Goal: Task Accomplishment & Management: Use online tool/utility

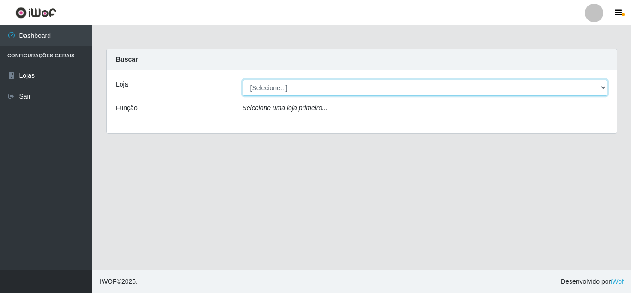
click at [603, 89] on select "[Selecione...] Queiroz [GEOGRAPHIC_DATA] - [GEOGRAPHIC_DATA]" at bounding box center [426, 88] width 366 height 16
select select "462"
click at [243, 80] on select "[Selecione...] Queiroz [GEOGRAPHIC_DATA] - [GEOGRAPHIC_DATA]" at bounding box center [426, 88] width 366 height 16
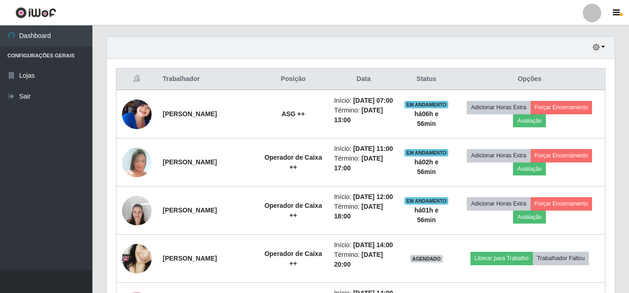
scroll to position [324, 0]
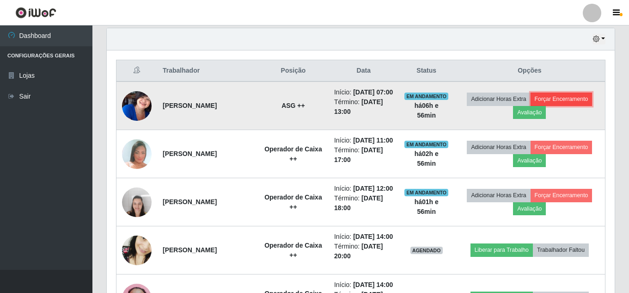
click at [564, 100] on button "Forçar Encerramento" at bounding box center [562, 98] width 62 height 13
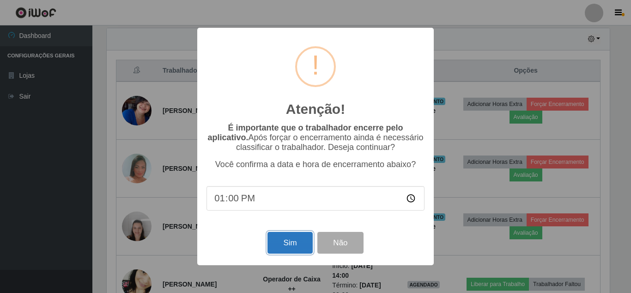
click at [294, 242] on button "Sim" at bounding box center [290, 243] width 45 height 22
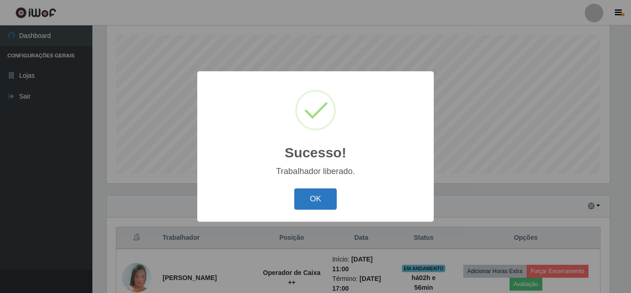
click at [328, 198] on button "OK" at bounding box center [315, 199] width 43 height 22
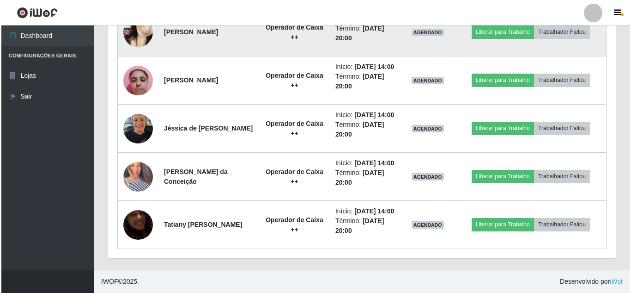
scroll to position [561, 0]
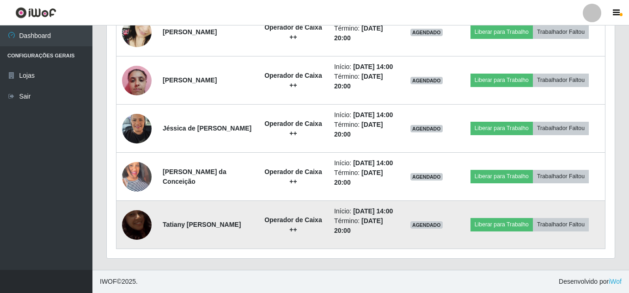
click at [134, 225] on img at bounding box center [137, 224] width 30 height 53
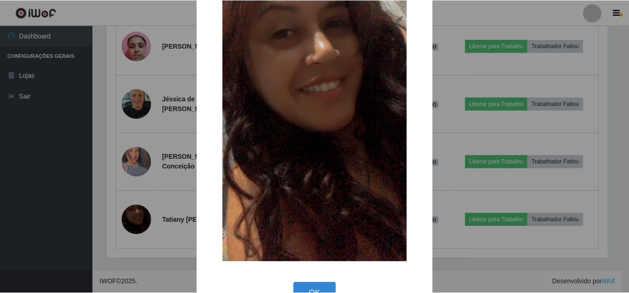
scroll to position [117, 0]
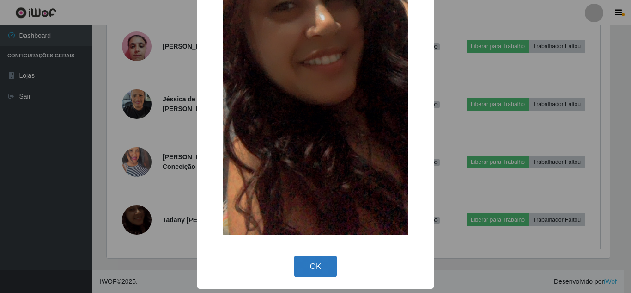
click at [322, 265] on button "OK" at bounding box center [315, 266] width 43 height 22
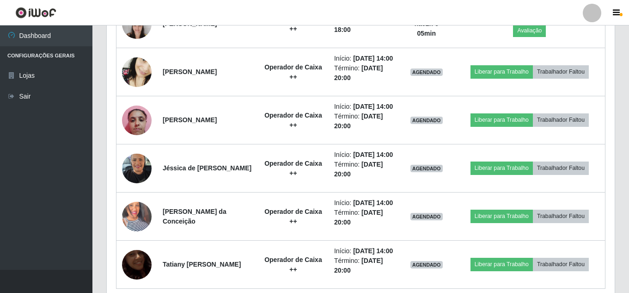
scroll to position [462, 0]
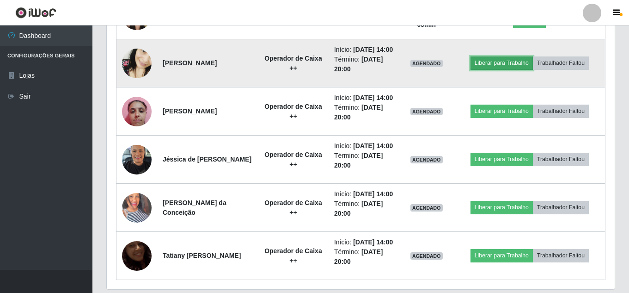
click at [503, 69] on button "Liberar para Trabalho" at bounding box center [502, 62] width 62 height 13
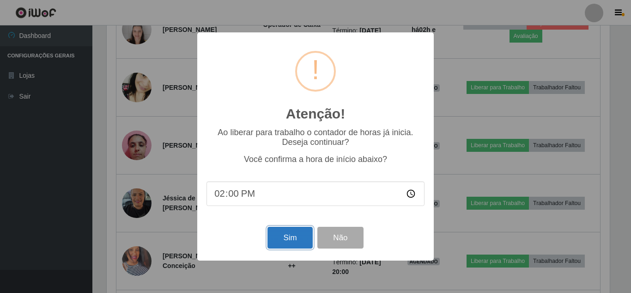
click at [278, 238] on button "Sim" at bounding box center [290, 238] width 45 height 22
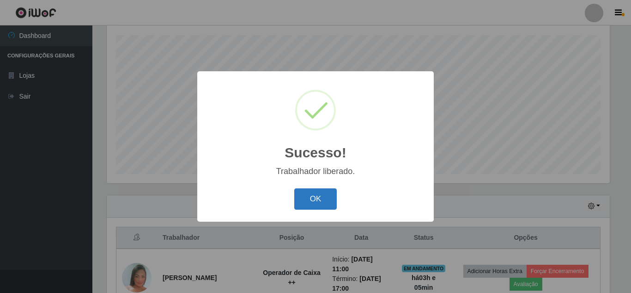
click at [326, 197] on button "OK" at bounding box center [315, 199] width 43 height 22
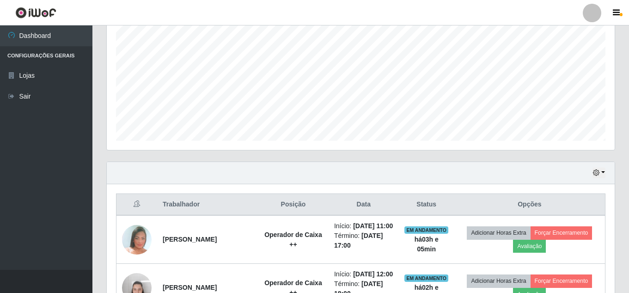
scroll to position [388, 0]
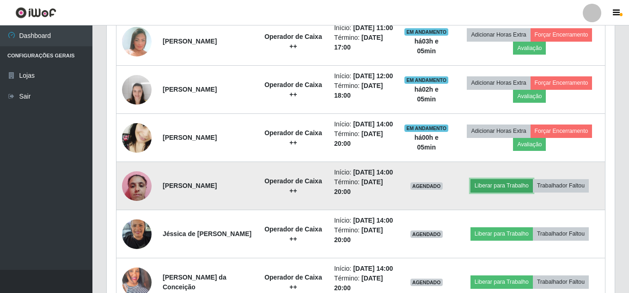
click at [514, 192] on button "Liberar para Trabalho" at bounding box center [502, 185] width 62 height 13
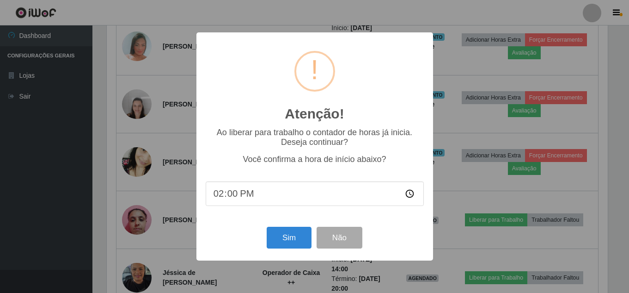
scroll to position [192, 503]
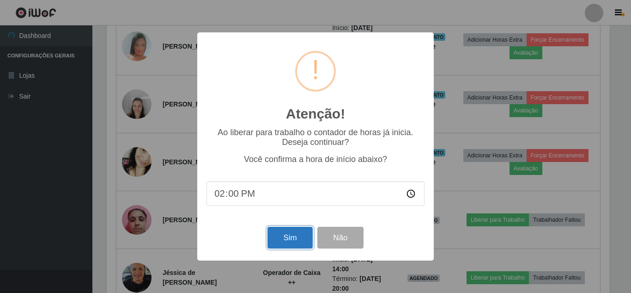
click at [296, 239] on button "Sim" at bounding box center [290, 238] width 45 height 22
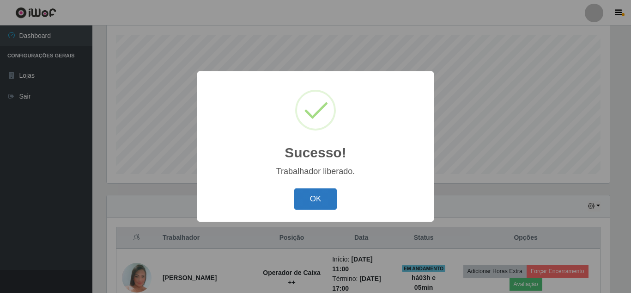
click at [320, 202] on button "OK" at bounding box center [315, 199] width 43 height 22
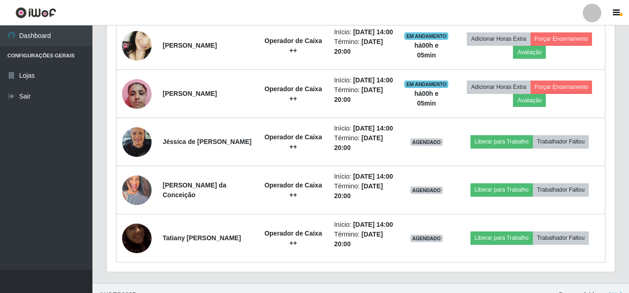
scroll to position [480, 0]
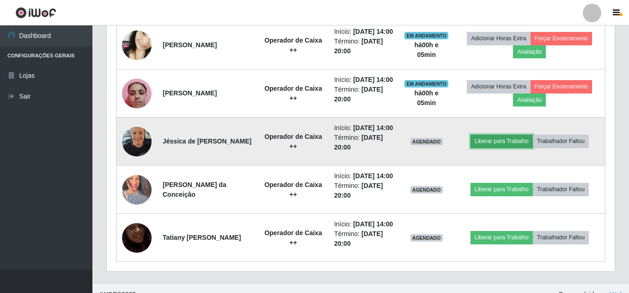
click at [490, 147] on button "Liberar para Trabalho" at bounding box center [502, 141] width 62 height 13
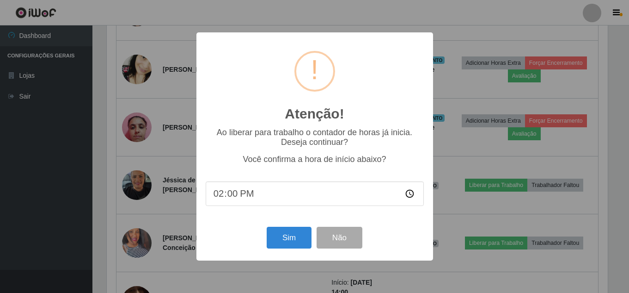
scroll to position [192, 503]
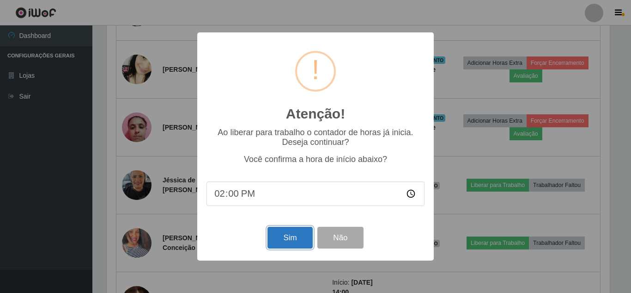
click at [299, 237] on button "Sim" at bounding box center [290, 238] width 45 height 22
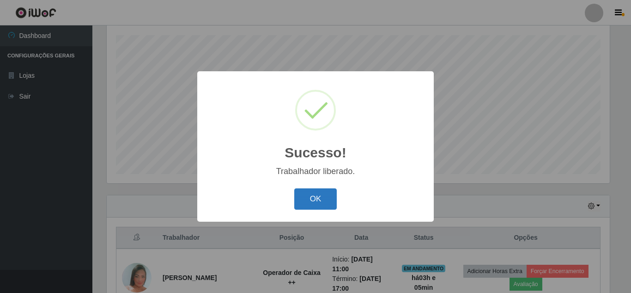
click at [323, 195] on button "OK" at bounding box center [315, 199] width 43 height 22
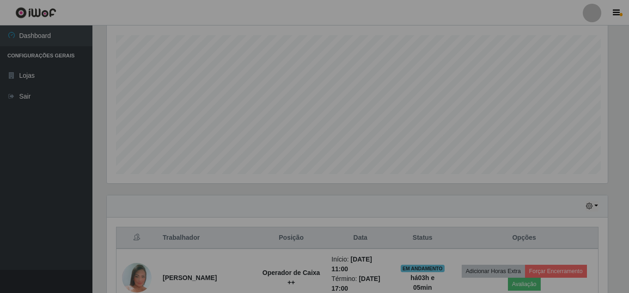
scroll to position [0, 0]
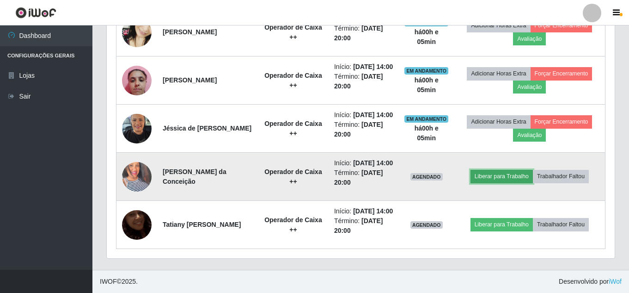
click at [515, 183] on button "Liberar para Trabalho" at bounding box center [502, 176] width 62 height 13
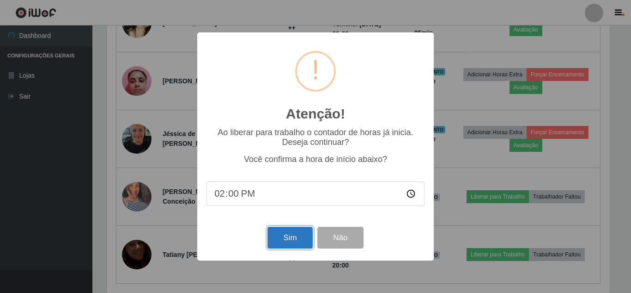
click at [303, 239] on button "Sim" at bounding box center [290, 238] width 45 height 22
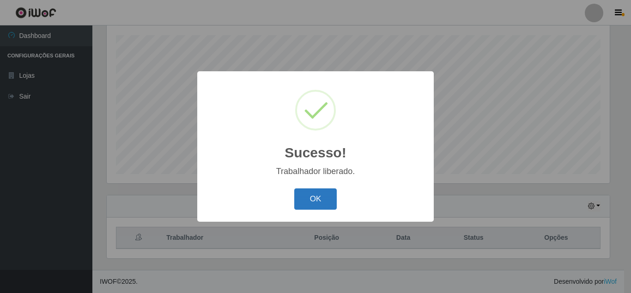
click at [322, 201] on button "OK" at bounding box center [315, 199] width 43 height 22
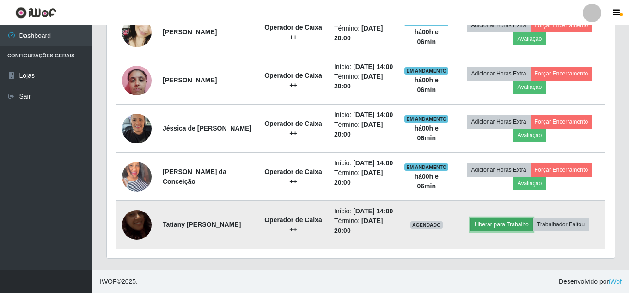
click at [510, 218] on button "Liberar para Trabalho" at bounding box center [502, 224] width 62 height 13
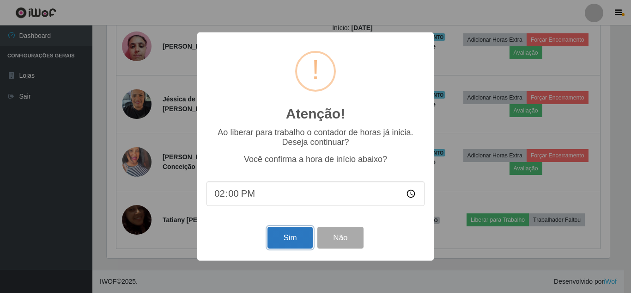
click at [294, 234] on button "Sim" at bounding box center [290, 238] width 45 height 22
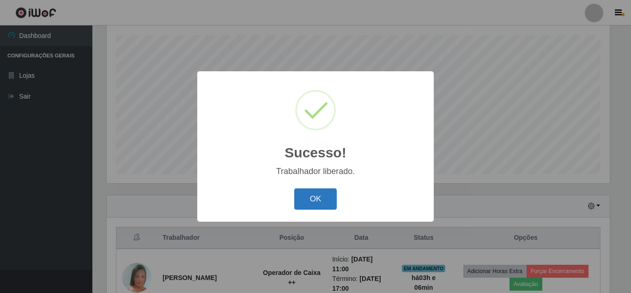
click at [331, 198] on button "OK" at bounding box center [315, 199] width 43 height 22
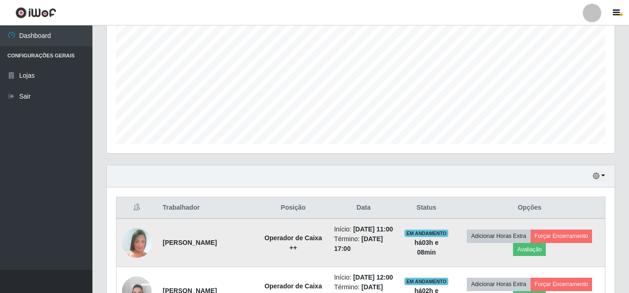
scroll to position [203, 0]
